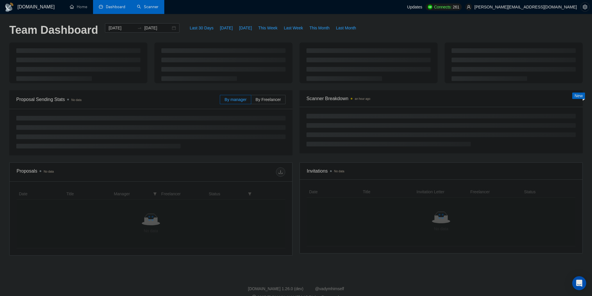
click at [158, 9] on link "Scanner" at bounding box center [148, 6] width 22 height 5
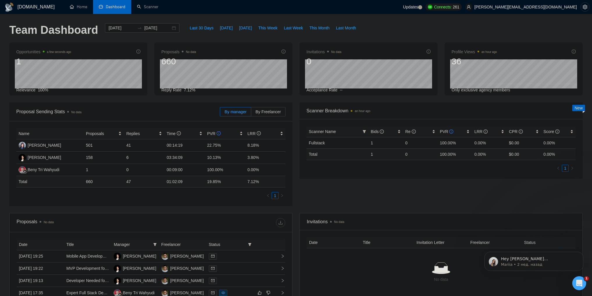
scroll to position [149, 0]
